Goal: Task Accomplishment & Management: Complete application form

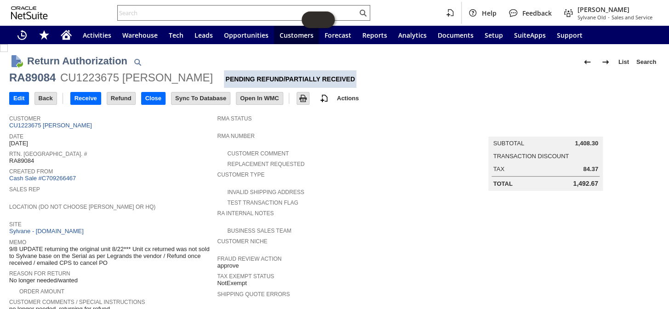
click at [168, 9] on input "text" at bounding box center [238, 12] width 240 height 11
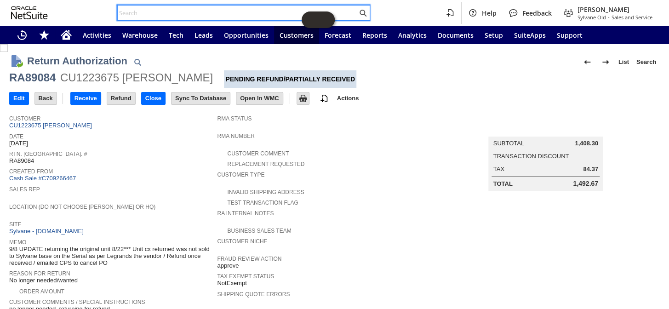
paste input "SO14061"
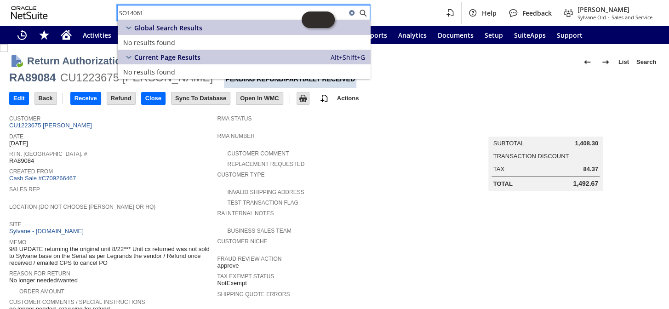
drag, startPoint x: 183, startPoint y: 13, endPoint x: 86, endPoint y: 9, distance: 97.6
click at [86, 9] on div "SO14061 Help Feedback Coby Miller Sylvane Old - Sales and Service" at bounding box center [334, 13] width 669 height 26
paste input "5113"
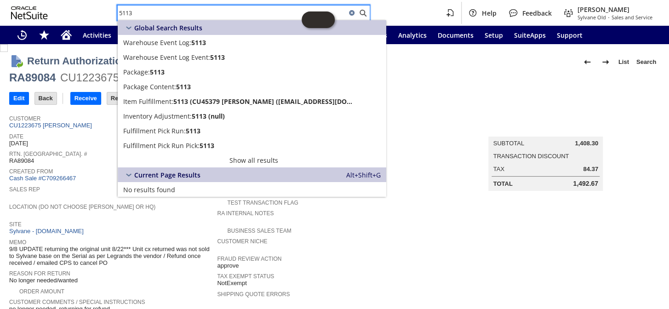
paste input "SY6856E34093071"
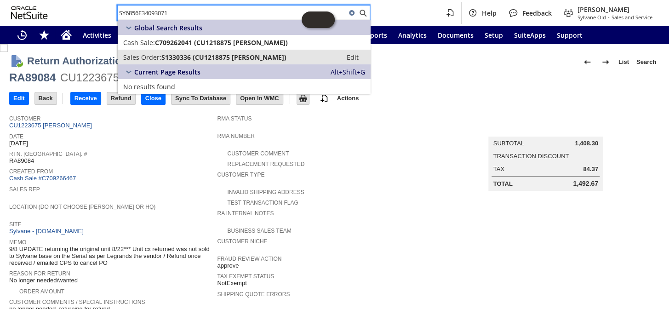
type input "SY6856E34093071"
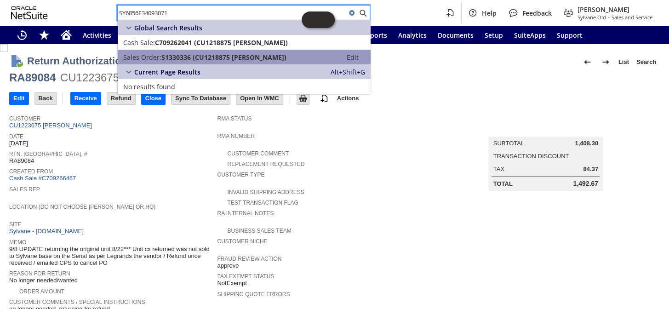
click at [203, 57] on span "S1330336 (CU1218875 Diana Yun)" at bounding box center [223, 57] width 125 height 9
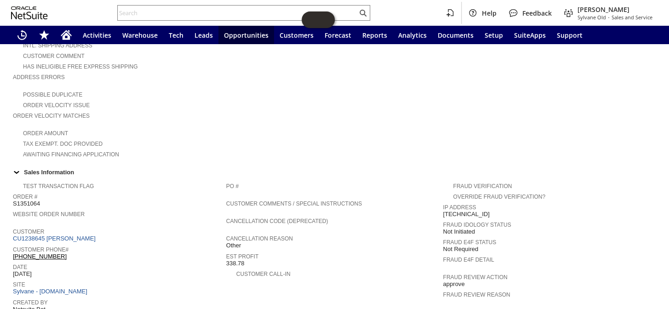
scroll to position [209, 0]
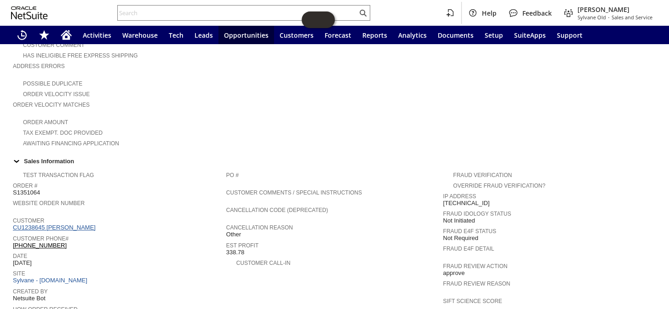
click at [63, 224] on link "CU1238645 Annie Hill" at bounding box center [55, 227] width 85 height 7
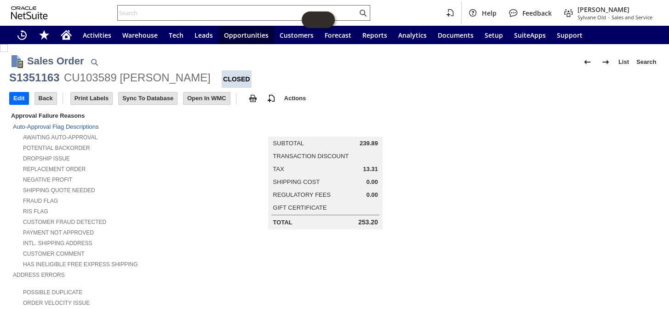
click at [172, 10] on input "text" at bounding box center [238, 12] width 240 height 11
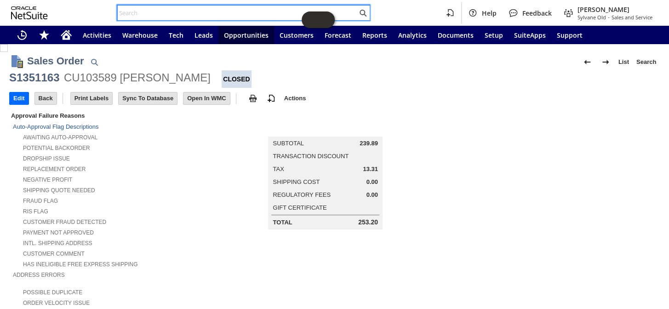
click at [201, 11] on input "text" at bounding box center [238, 12] width 240 height 11
click at [68, 38] on icon "Home" at bounding box center [66, 36] width 7 height 7
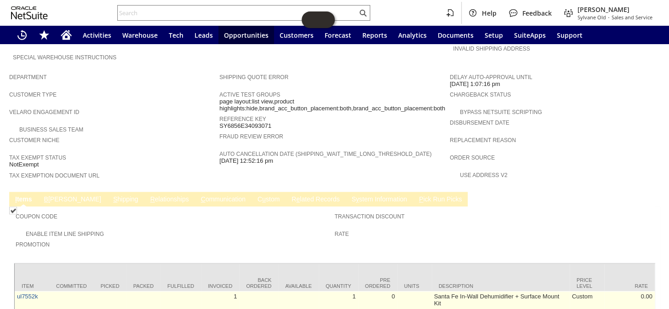
scroll to position [585, 0]
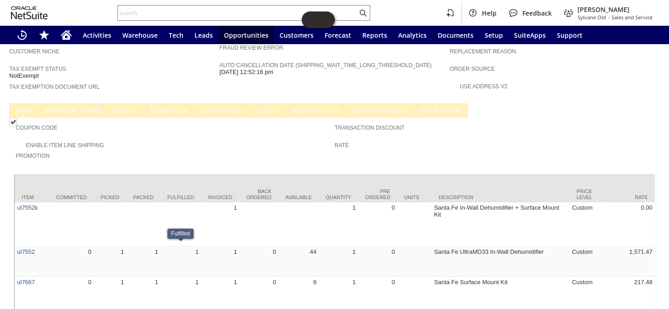
click at [289, 107] on link "R e lated Records" at bounding box center [315, 111] width 52 height 9
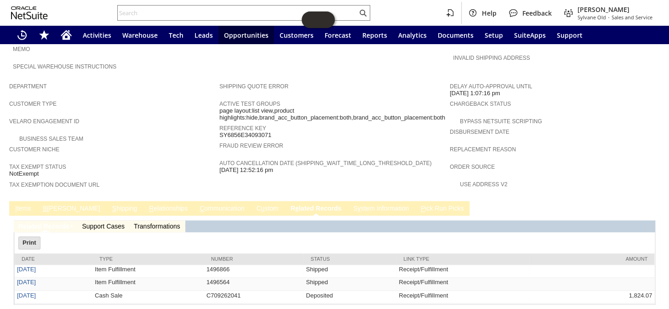
scroll to position [0, 0]
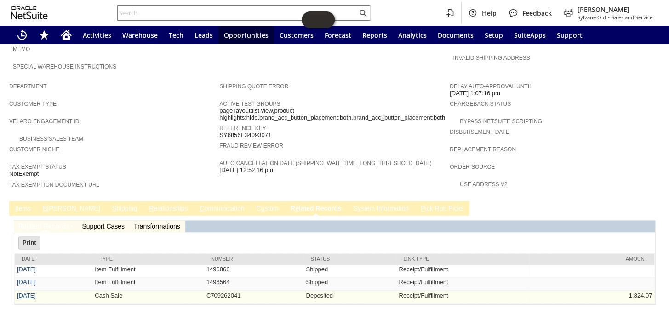
click at [31, 292] on link "6/23/2025" at bounding box center [26, 295] width 19 height 7
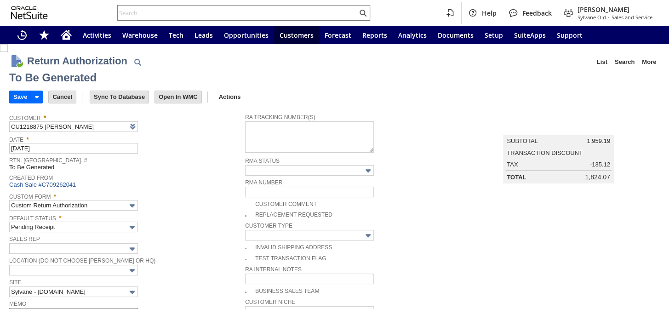
type input "Add"
type input "Copy Previous"
type input "1"
type input "ul7667"
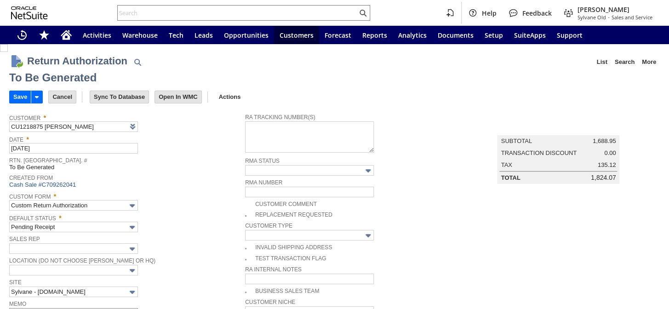
type input "OK"
type input "Make Copy"
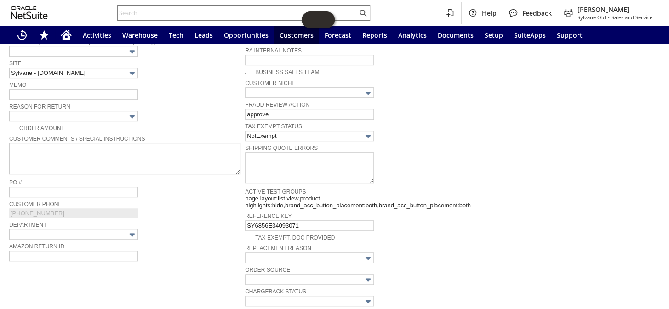
scroll to position [208, 0]
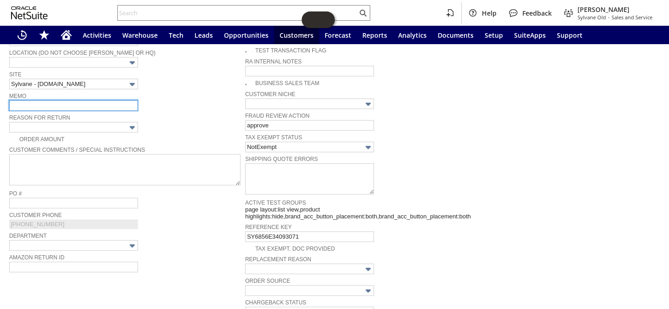
click at [46, 102] on input "text" at bounding box center [73, 105] width 129 height 11
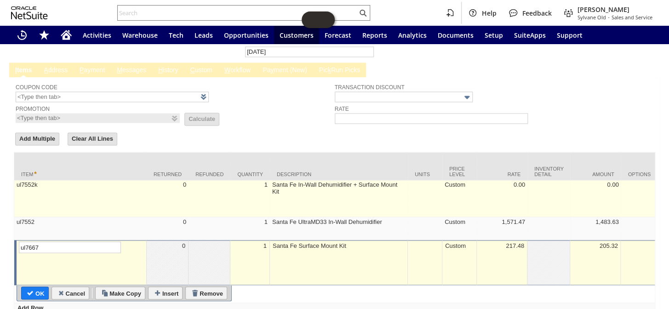
scroll to position [584, 0]
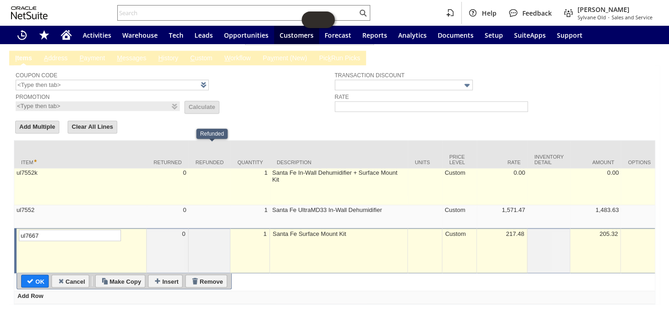
type input "9/26- geting a creidit from [PERSON_NAME]"
click at [234, 168] on td "1" at bounding box center [250, 186] width 40 height 37
type input "ul7552k"
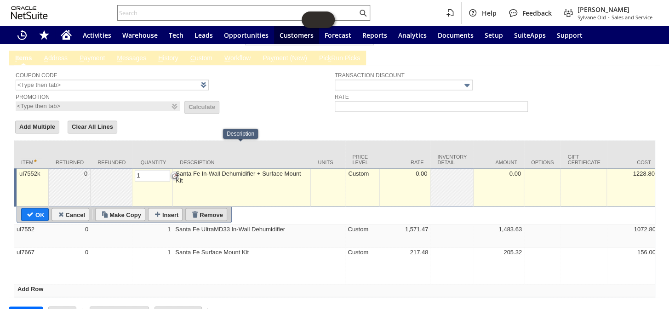
click at [210, 208] on input "Remove" at bounding box center [206, 214] width 41 height 12
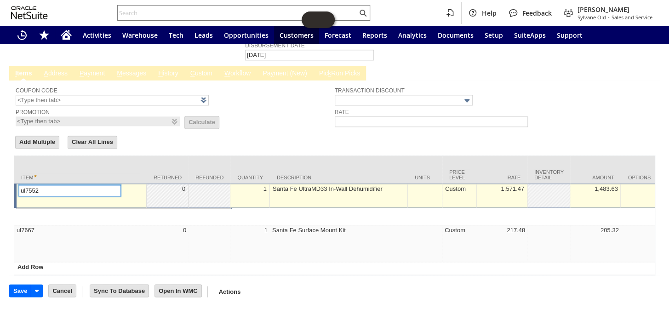
scroll to position [549, 0]
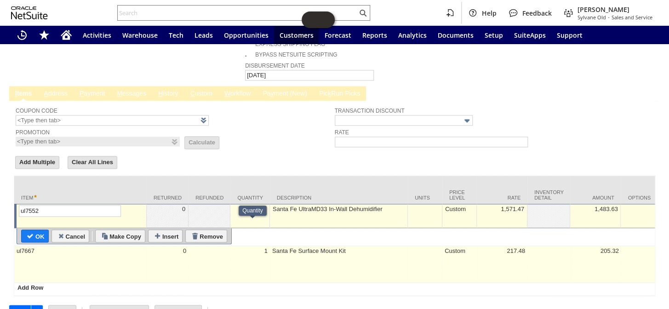
click at [255, 246] on td "1" at bounding box center [250, 264] width 40 height 37
type input "ul7667"
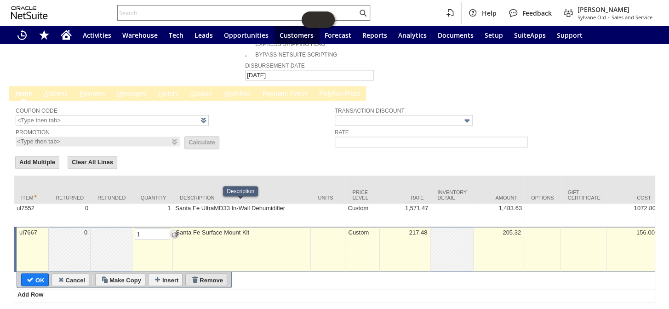
click at [216, 274] on input "Remove" at bounding box center [206, 280] width 41 height 12
type input "Add"
type input "Copy Previous"
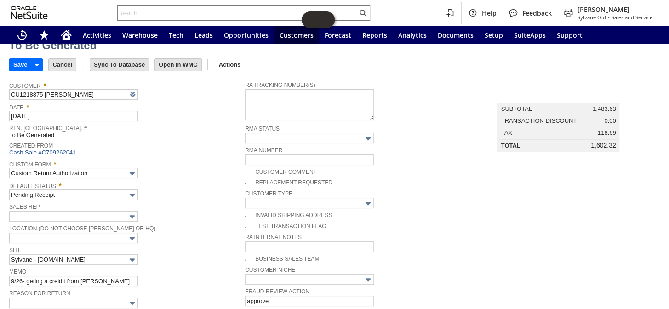
scroll to position [0, 0]
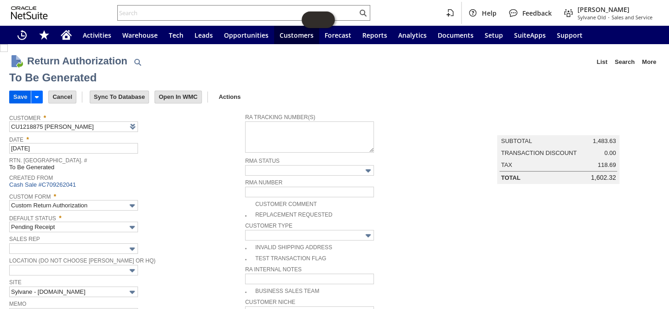
click at [21, 97] on input "Save" at bounding box center [20, 97] width 21 height 12
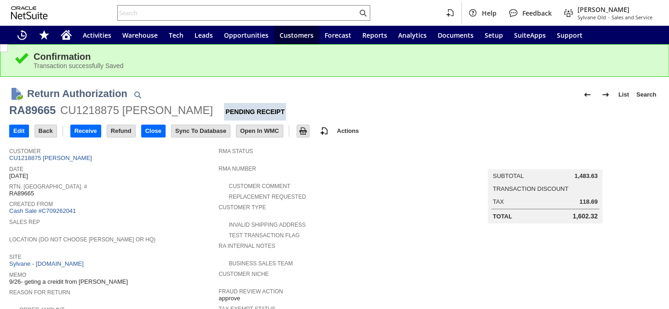
click at [21, 192] on span "RA89665" at bounding box center [21, 193] width 25 height 7
copy span "RA89665"
